Goal: Check status: Check status

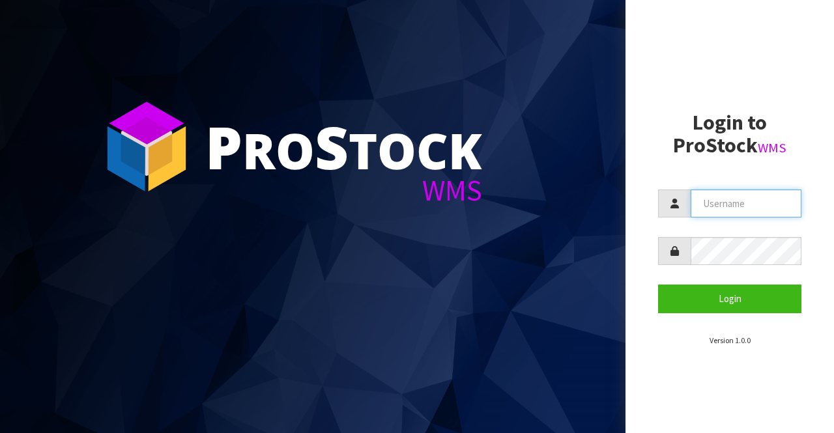
click at [694, 201] on input "text" at bounding box center [745, 204] width 111 height 28
type input "BIGGAME"
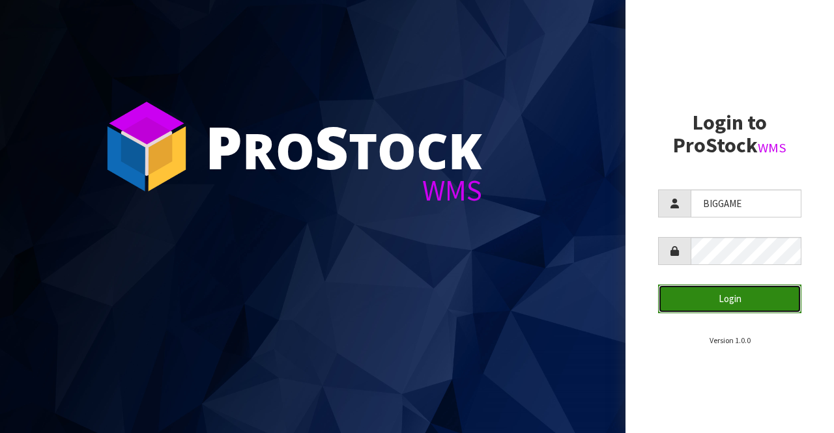
click at [729, 295] on button "Login" at bounding box center [729, 299] width 143 height 28
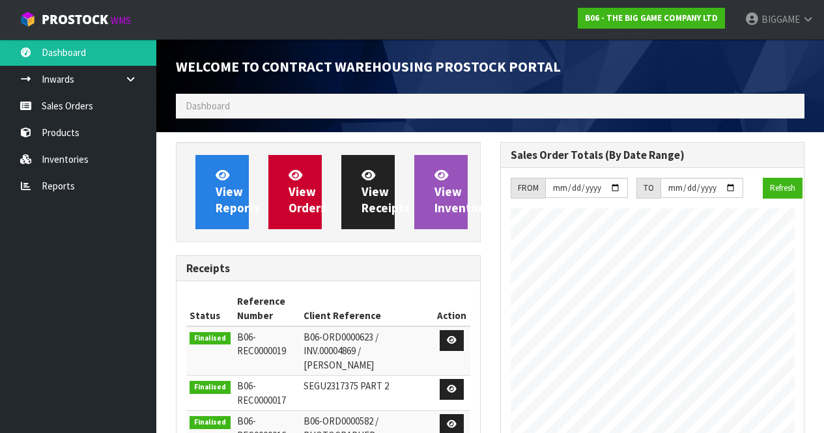
scroll to position [757, 324]
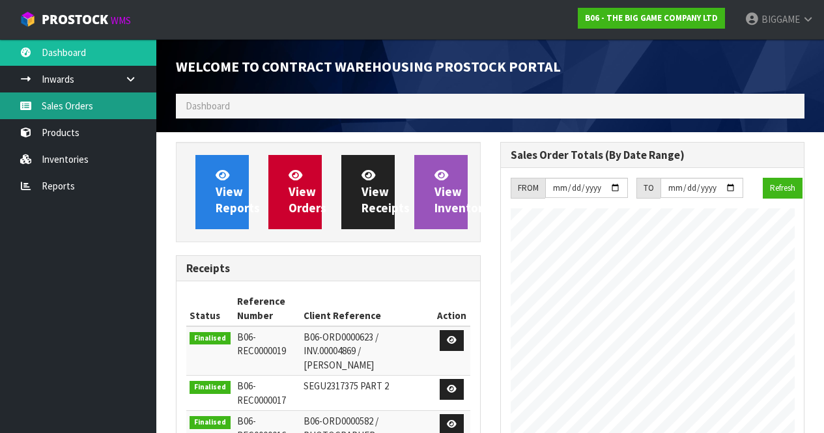
click at [81, 107] on link "Sales Orders" at bounding box center [78, 105] width 156 height 27
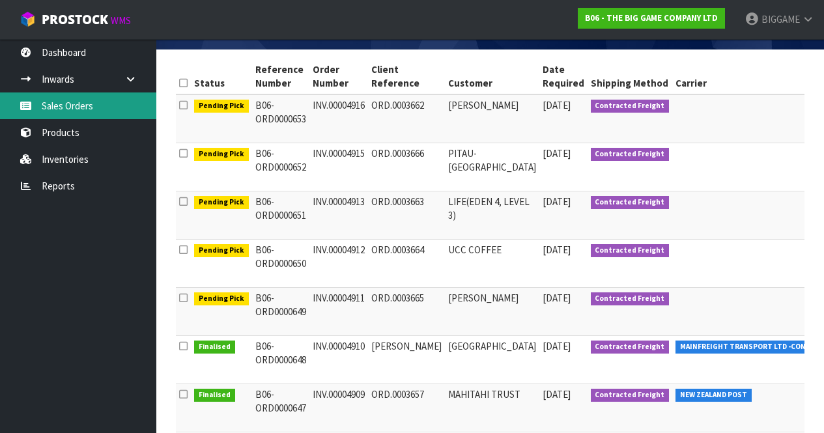
scroll to position [197, 0]
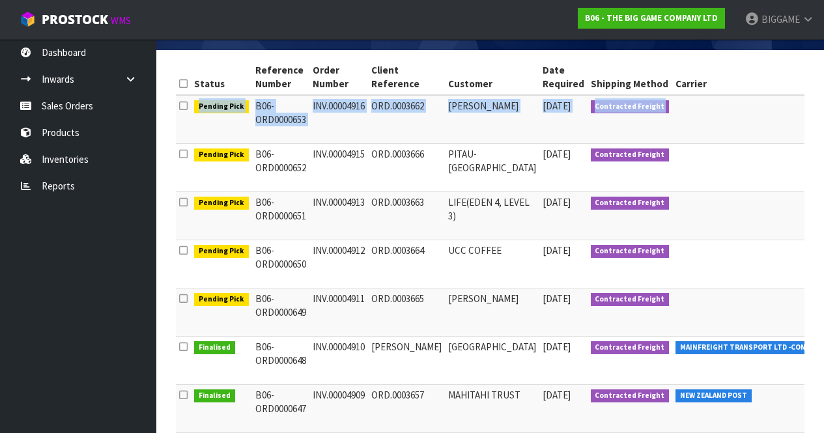
drag, startPoint x: 182, startPoint y: 106, endPoint x: 662, endPoint y: 113, distance: 480.0
click at [662, 113] on tr "Pending Pick B06-ORD0000653 INV.00004916 ORD.0003662 [PERSON_NAME] [DATE] Contr…" at bounding box center [621, 119] width 890 height 49
copy tr "Pending Pick B06-ORD0000653 INV.00004916 ORD.0003662 [PERSON_NAME] [DATE] Contr…"
click at [672, 113] on td at bounding box center [749, 119] width 155 height 49
